Goal: Navigation & Orientation: Find specific page/section

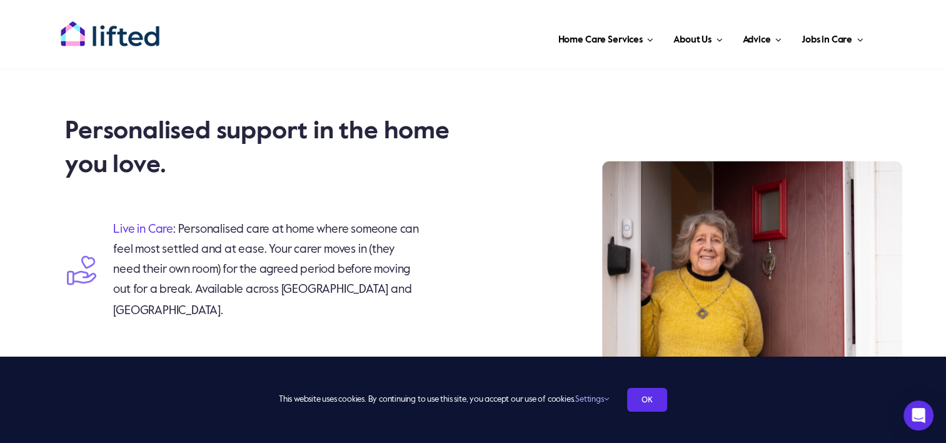
scroll to position [2063, 0]
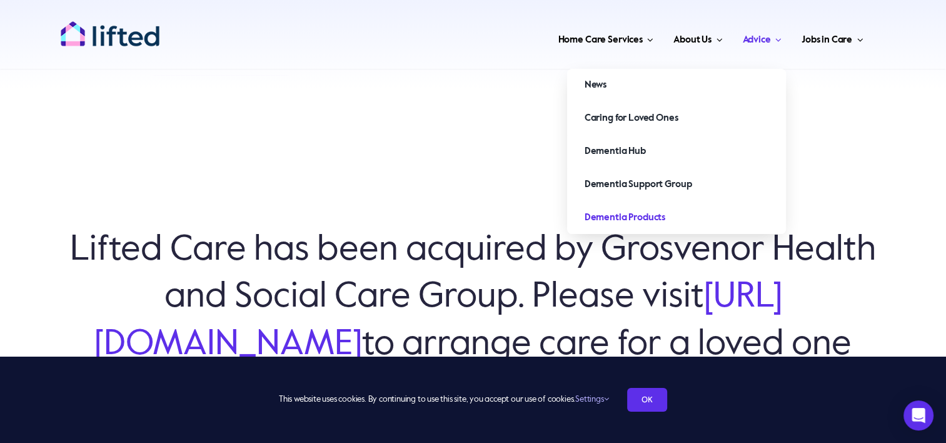
click at [738, 222] on link "Dementia Products" at bounding box center [676, 217] width 219 height 33
